Goal: Find specific fact: Find specific fact

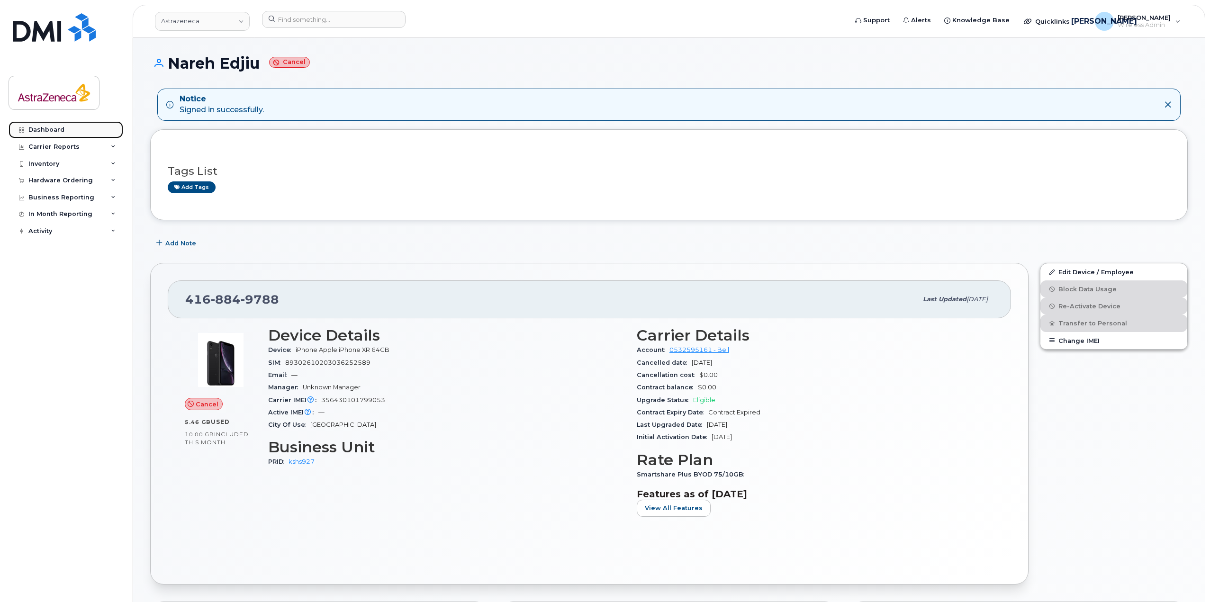
click at [48, 131] on div "Dashboard" at bounding box center [46, 130] width 36 height 8
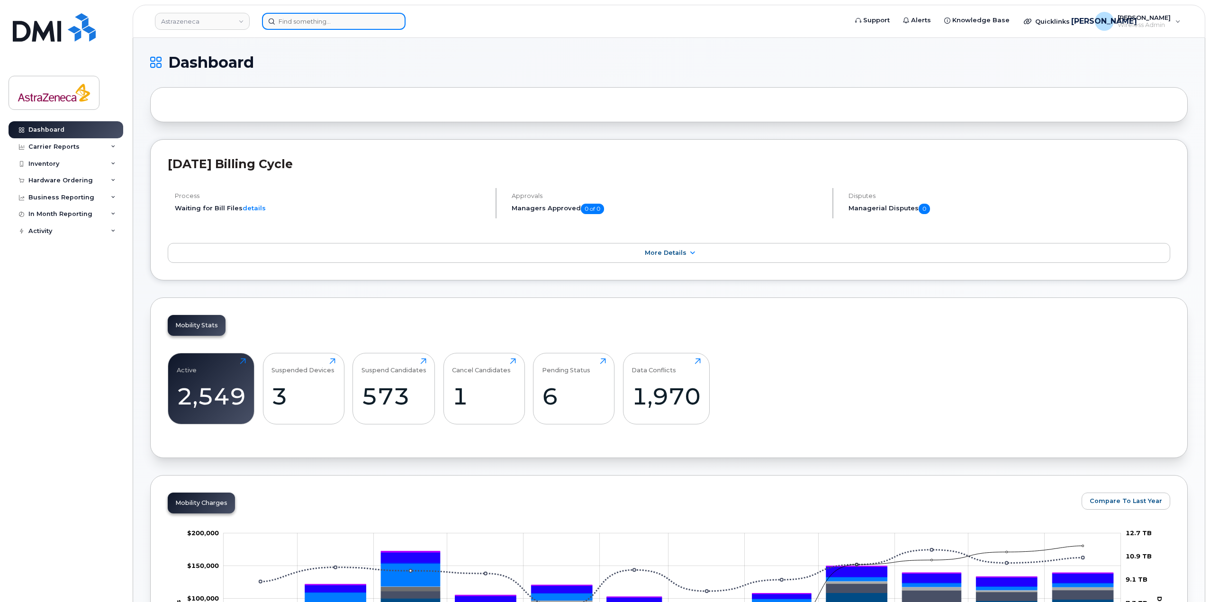
click at [306, 17] on input at bounding box center [334, 21] width 144 height 17
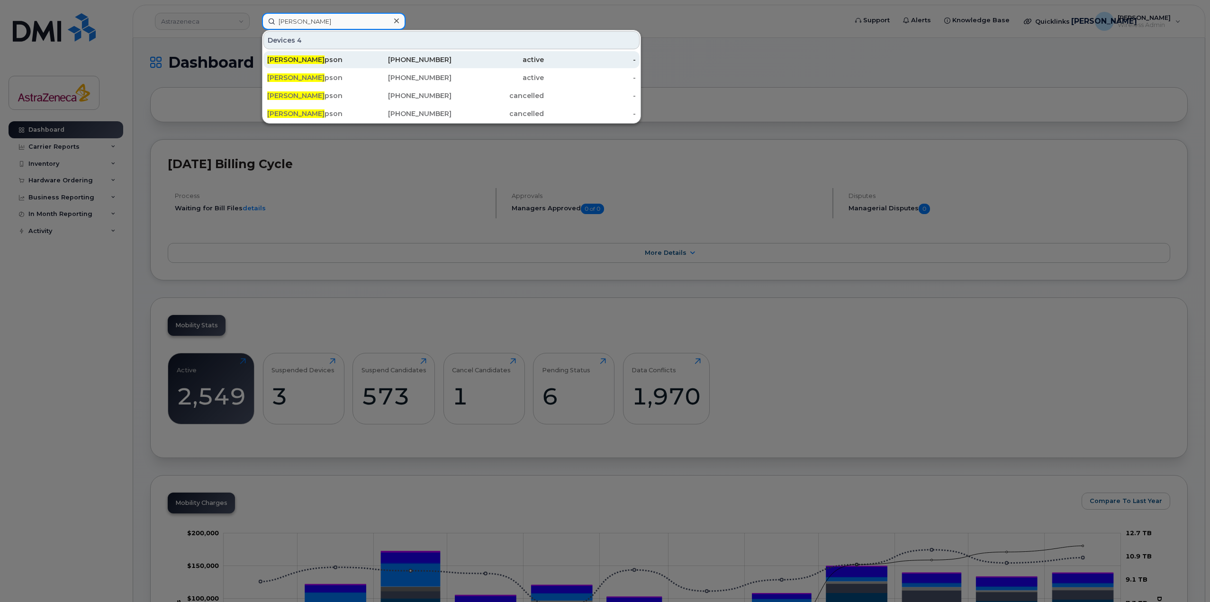
type input "scott sim"
click at [375, 62] on div "365-720-0132" at bounding box center [406, 59] width 92 height 9
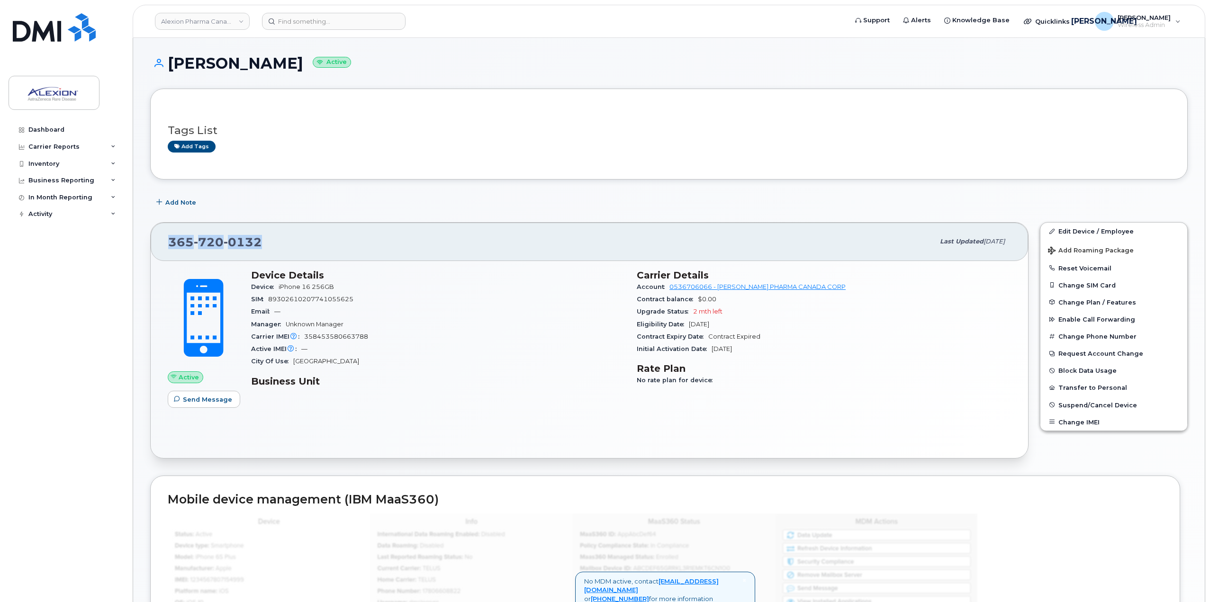
drag, startPoint x: 289, startPoint y: 252, endPoint x: 165, endPoint y: 244, distance: 124.4
click at [165, 244] on div "365 720 0132 Last updated Sep 09, 2025" at bounding box center [590, 242] width 878 height 38
copy span "[PHONE_NUMBER]"
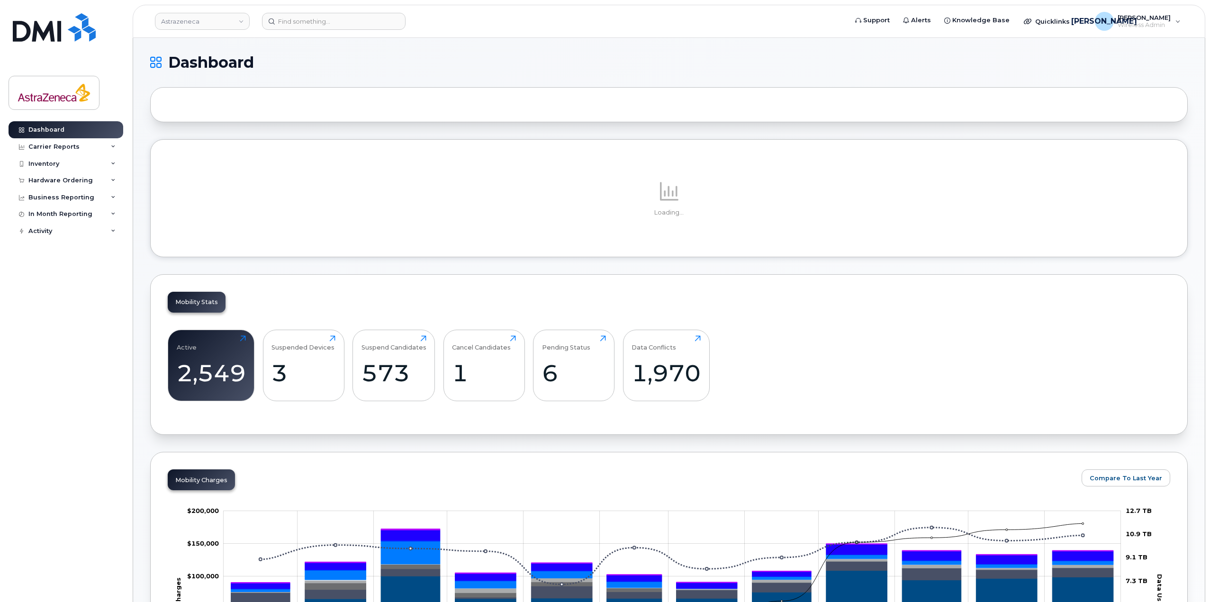
click at [347, 9] on header "Astrazeneca Support Alerts Knowledge Base Quicklinks Suspend / Cancel Device Ch…" at bounding box center [669, 21] width 1073 height 33
click at [348, 14] on input at bounding box center [334, 21] width 144 height 17
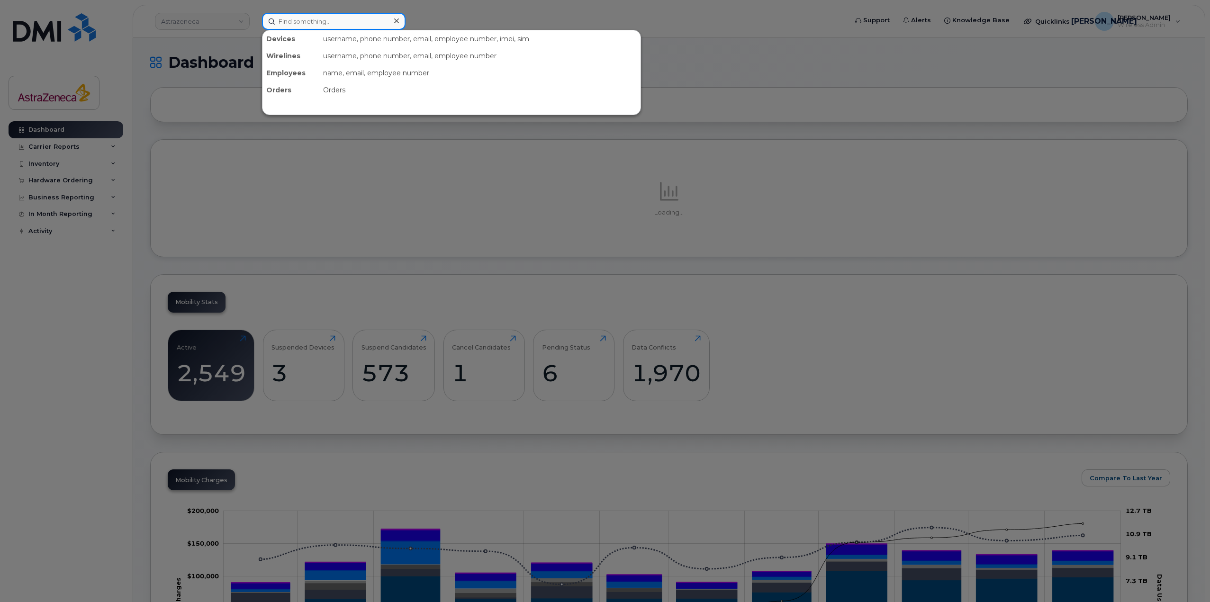
paste input "3657200132"
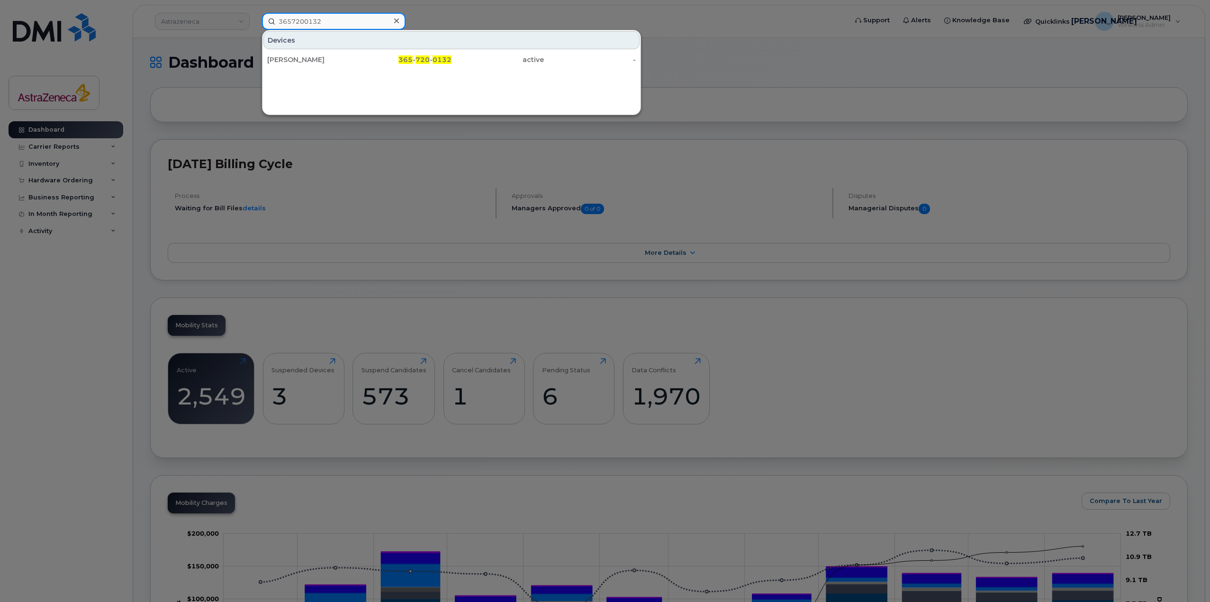
type input "3657200132"
click at [331, 63] on div "[PERSON_NAME]" at bounding box center [313, 59] width 92 height 9
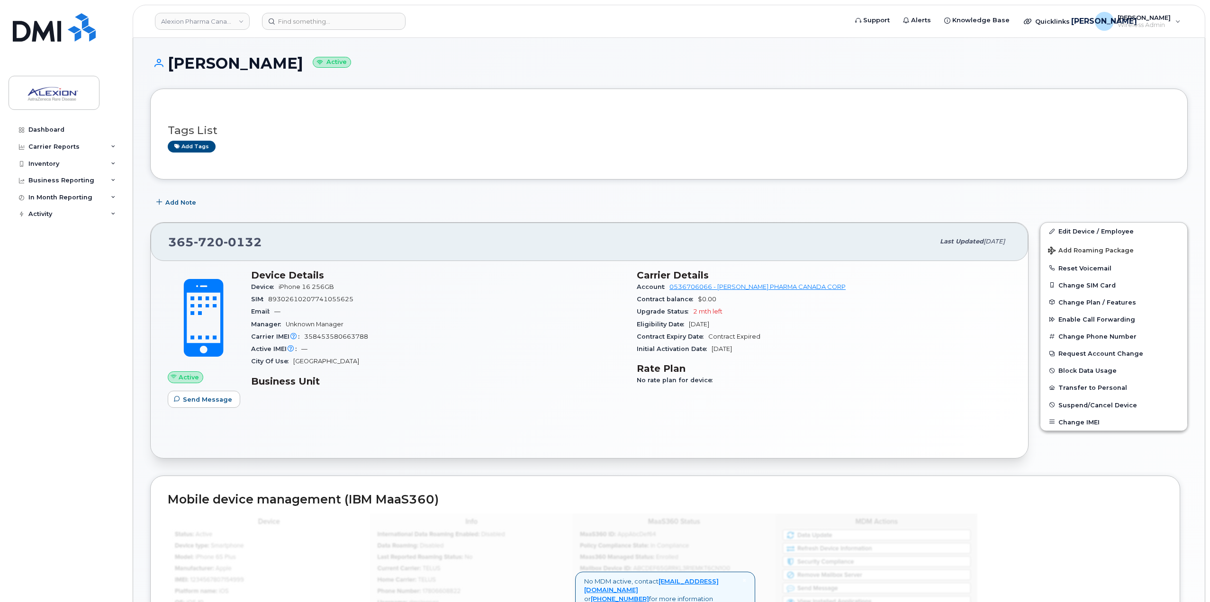
click at [598, 387] on div "Device Details Device iPhone 16 256GB SIM 89302610207741055625 Email — Manager …" at bounding box center [438, 332] width 386 height 136
drag, startPoint x: 247, startPoint y: 246, endPoint x: 148, endPoint y: 237, distance: 99.5
click at [148, 237] on div "365 720 0132 Last updated Sep 09, 2025 Active Send Message Device Details Devic…" at bounding box center [590, 341] width 890 height 248
copy span "365 720 0132"
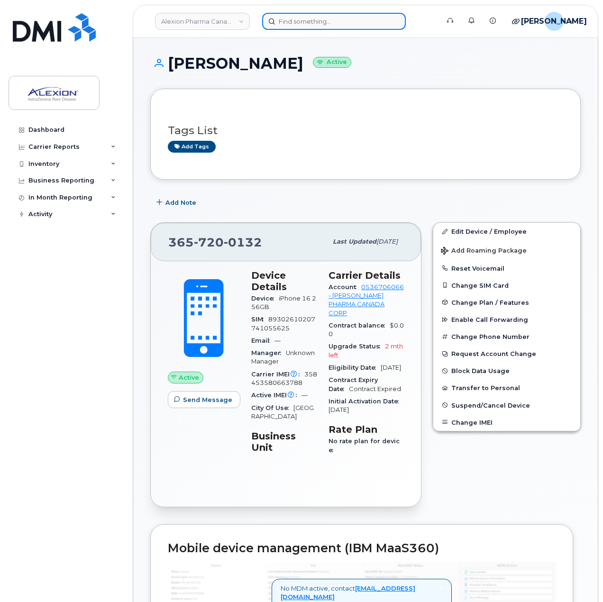
click at [315, 21] on input at bounding box center [334, 21] width 144 height 17
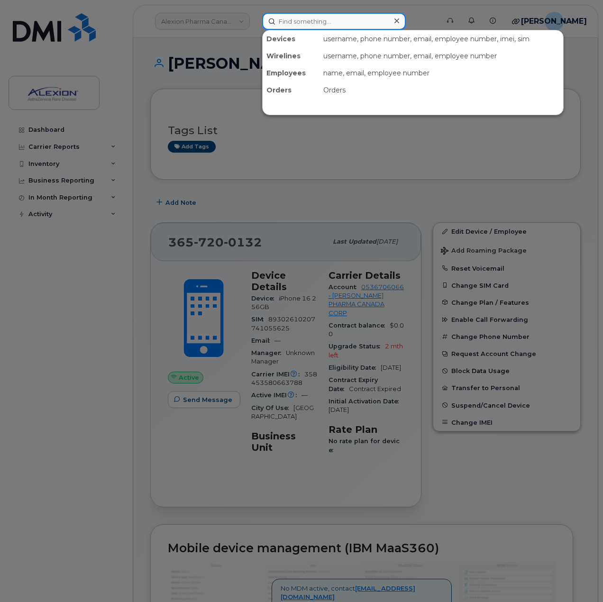
paste input "Mouni"
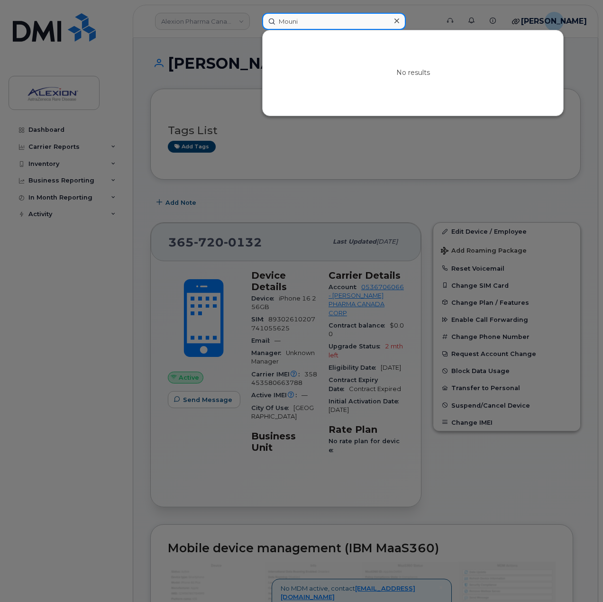
drag, startPoint x: 312, startPoint y: 27, endPoint x: 216, endPoint y: 28, distance: 95.7
click at [254, 28] on div "Mouni No results" at bounding box center [347, 21] width 186 height 17
paste input "437-419-9548"
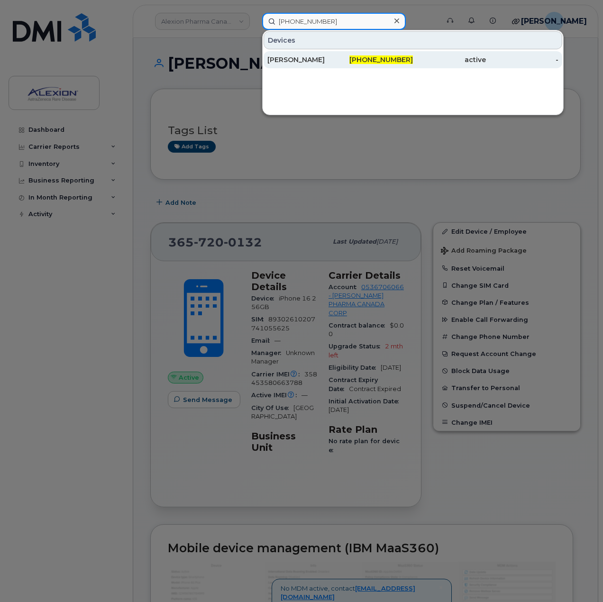
type input "437-419-9548"
click at [334, 57] on div "[PERSON_NAME]" at bounding box center [303, 59] width 73 height 9
